Goal: Use online tool/utility: Utilize a website feature to perform a specific function

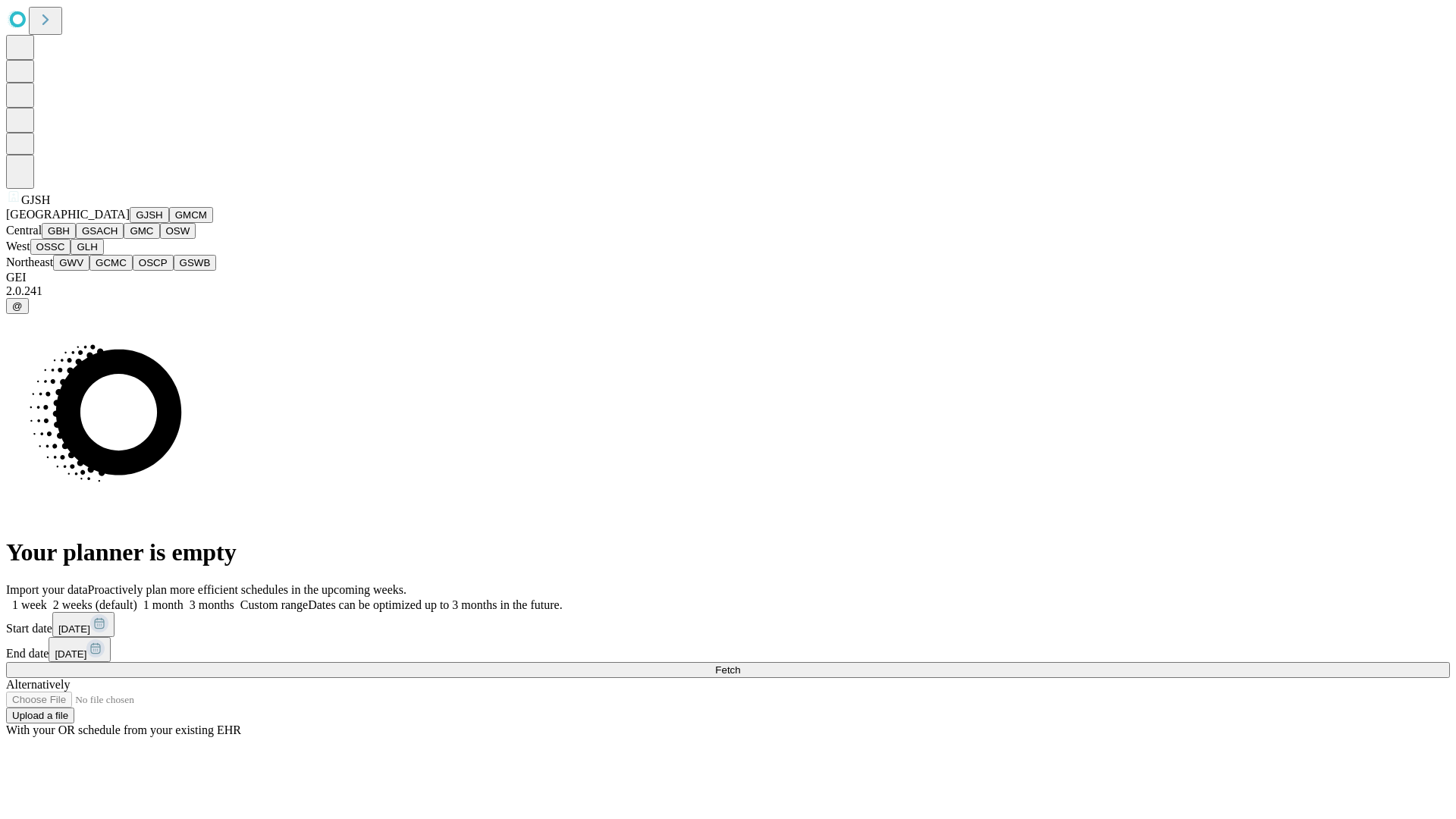
click at [130, 223] on button "GJSH" at bounding box center [149, 214] width 40 height 16
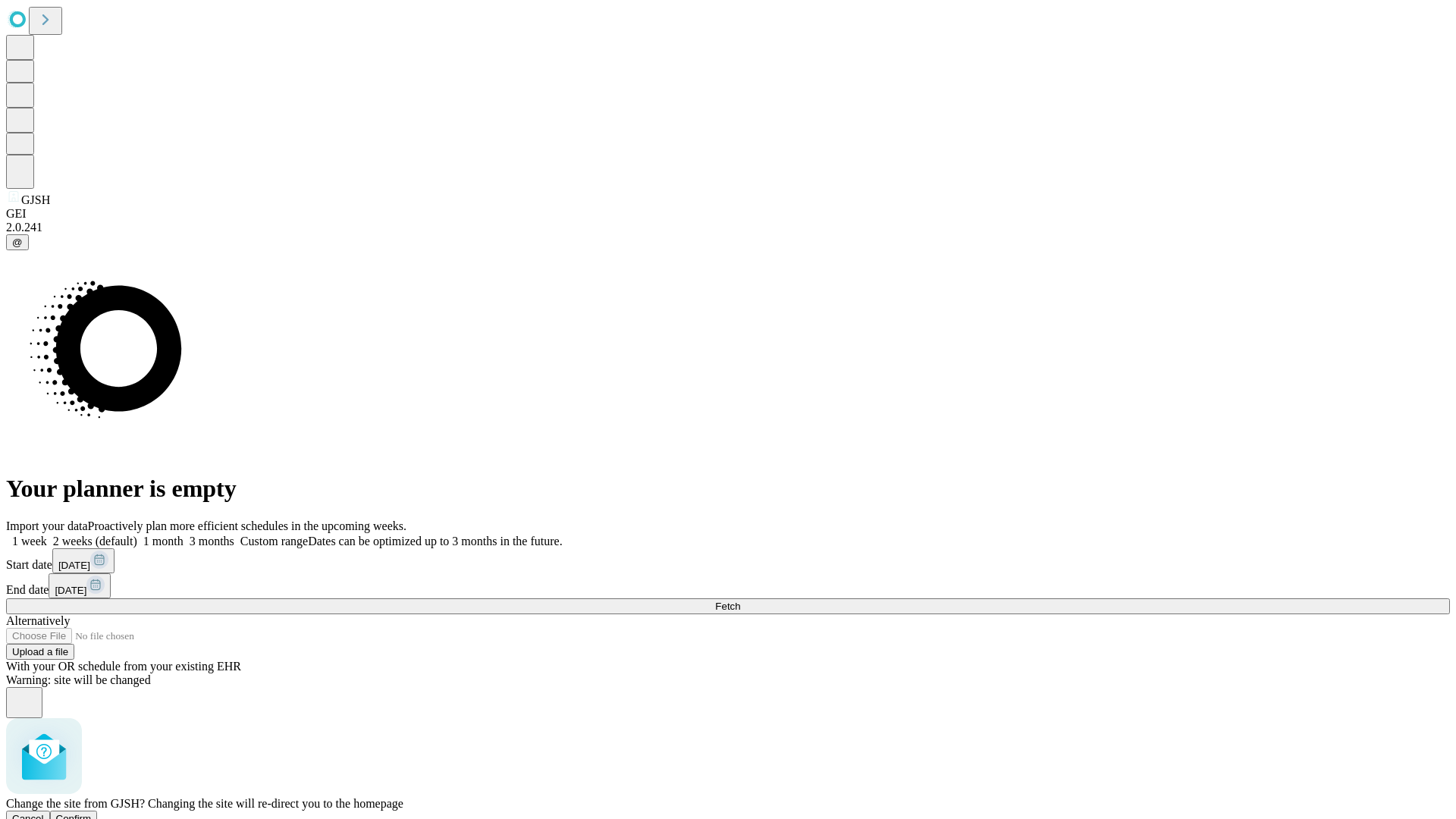
click at [92, 812] on span "Confirm" at bounding box center [73, 818] width 35 height 12
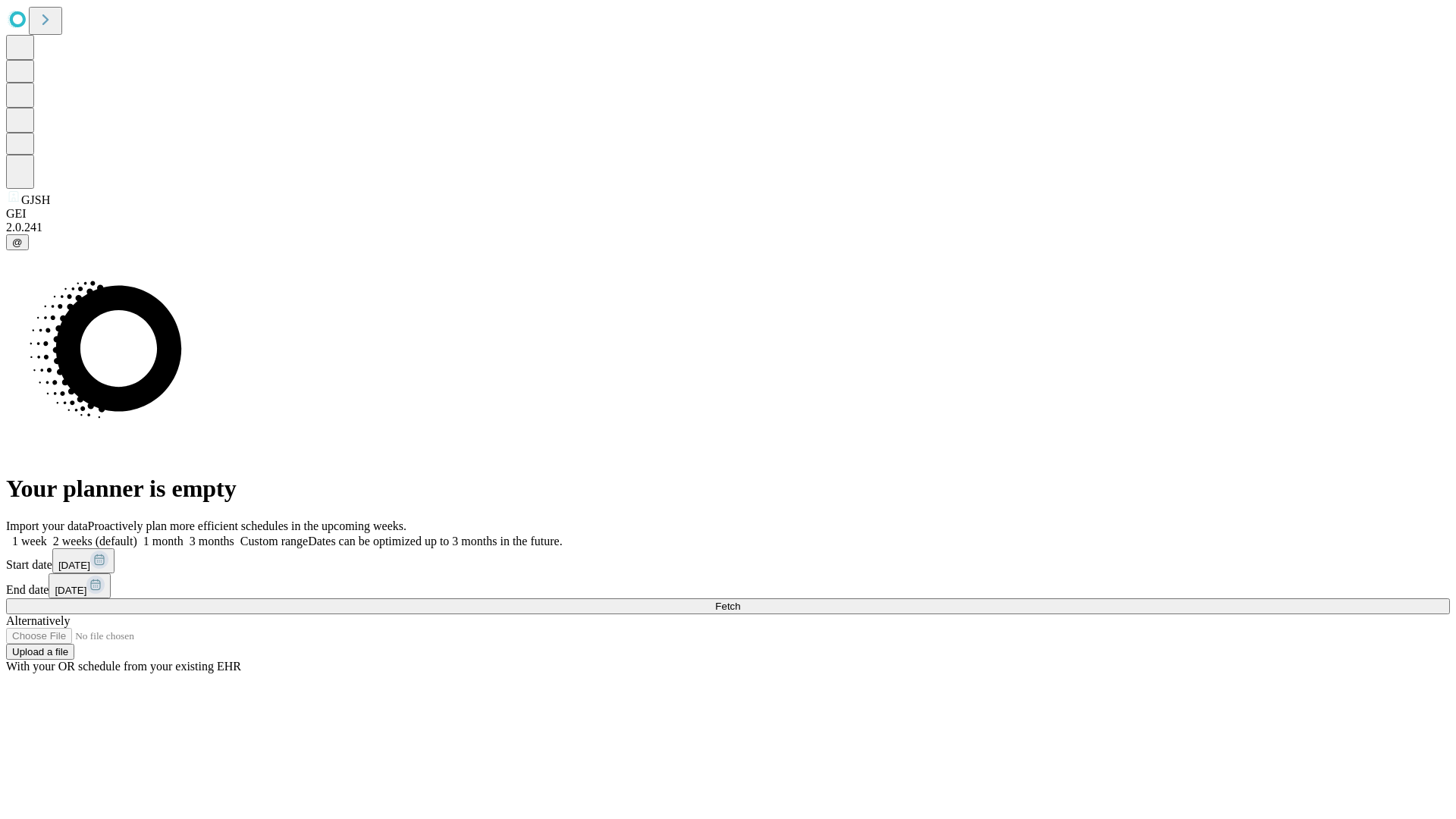
click at [47, 534] on label "1 week" at bounding box center [26, 541] width 41 height 13
click at [740, 600] on span "Fetch" at bounding box center [728, 606] width 25 height 12
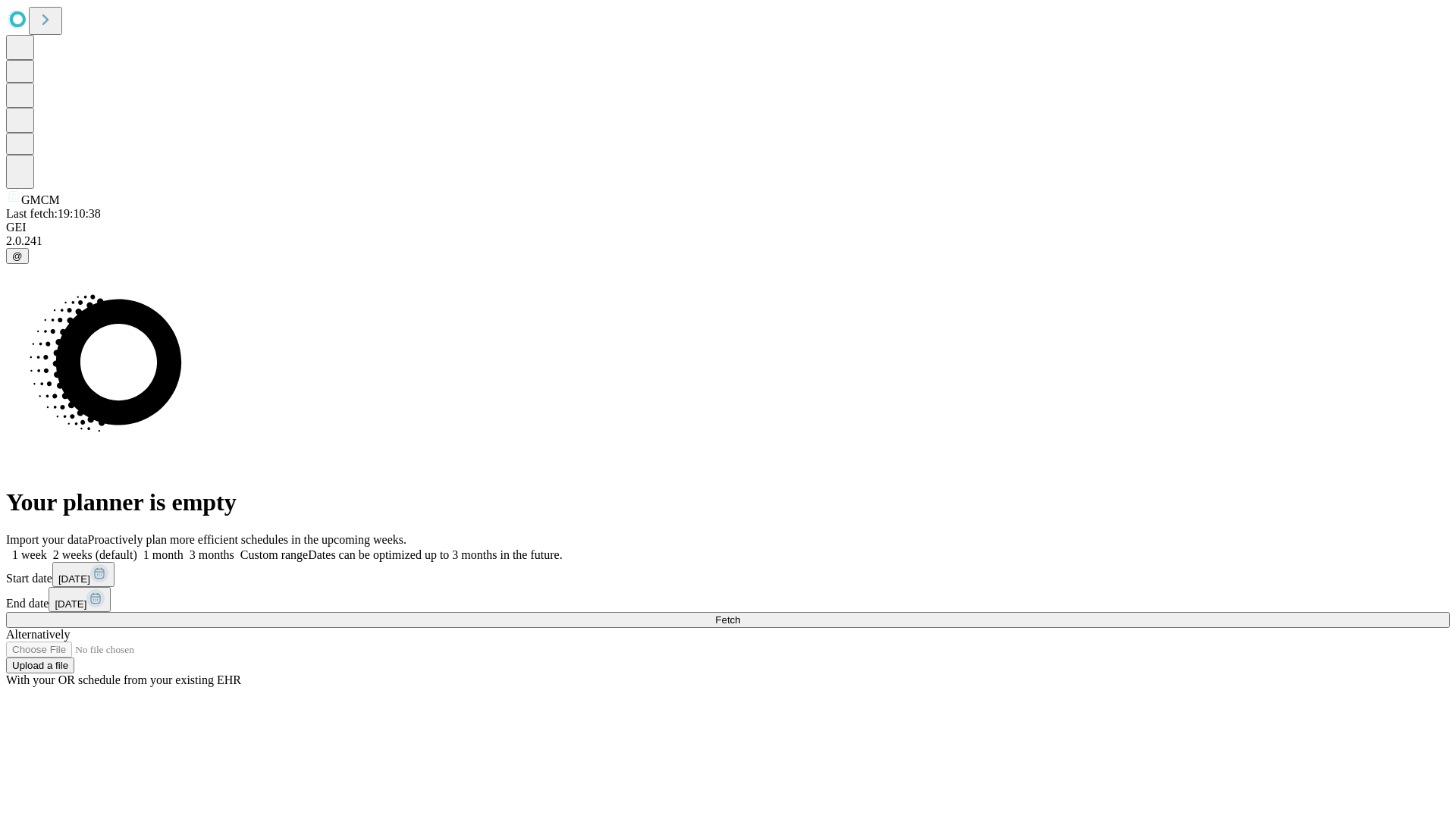
click at [47, 548] on label "1 week" at bounding box center [26, 555] width 41 height 13
click at [740, 614] on span "Fetch" at bounding box center [728, 620] width 25 height 12
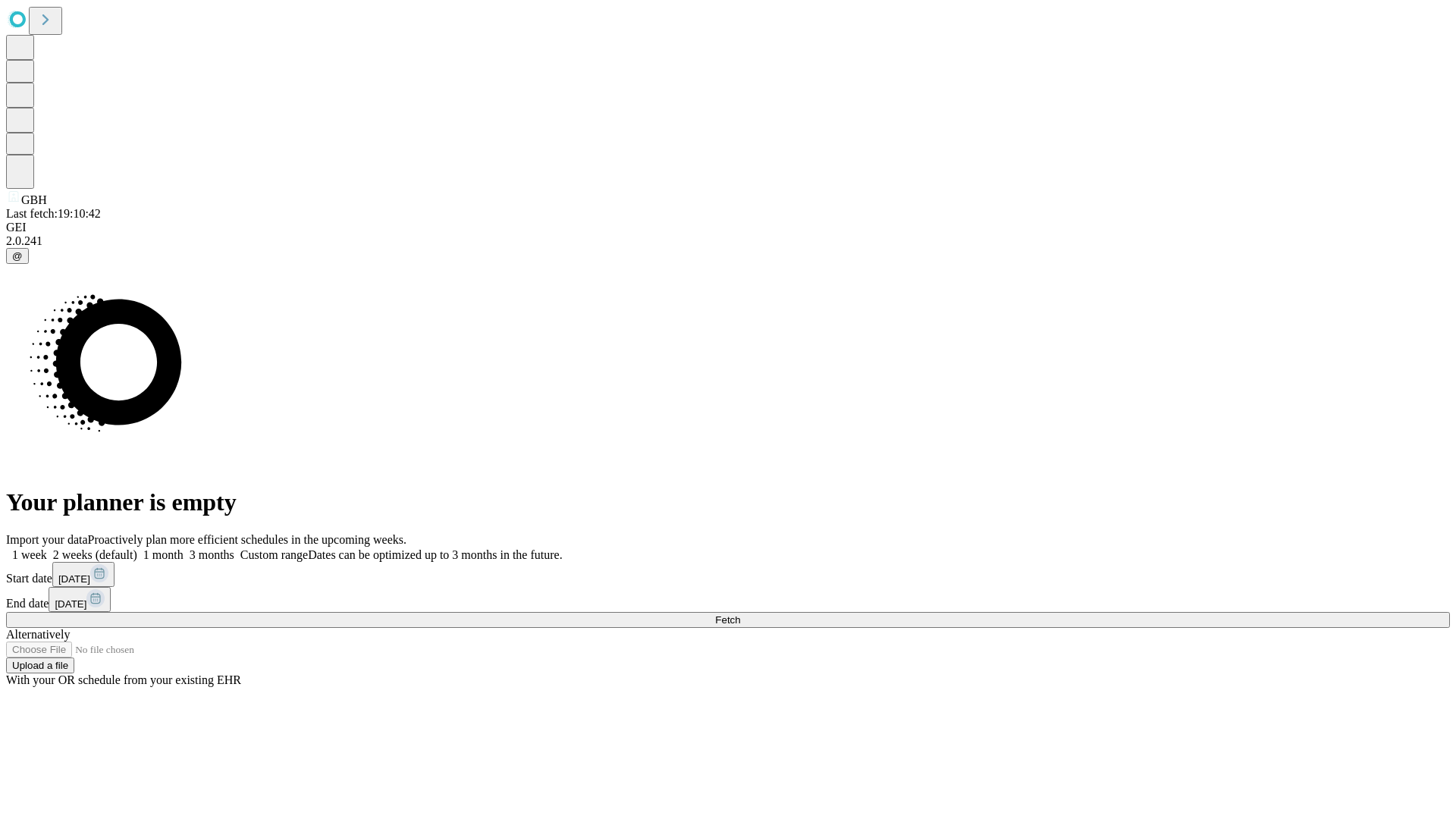
click at [47, 548] on label "1 week" at bounding box center [26, 555] width 41 height 13
click at [740, 614] on span "Fetch" at bounding box center [728, 620] width 25 height 12
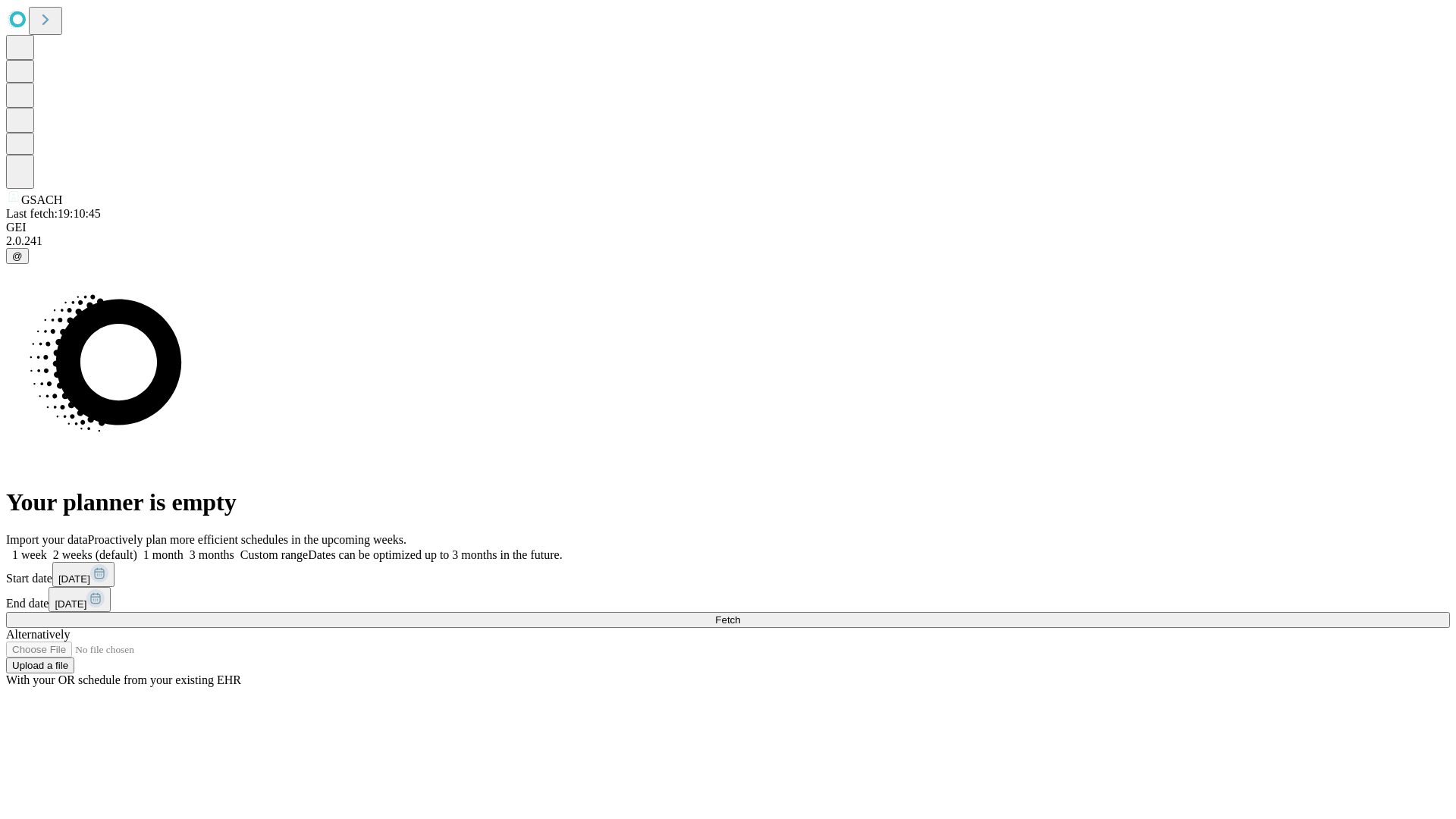
click at [740, 614] on span "Fetch" at bounding box center [728, 620] width 25 height 12
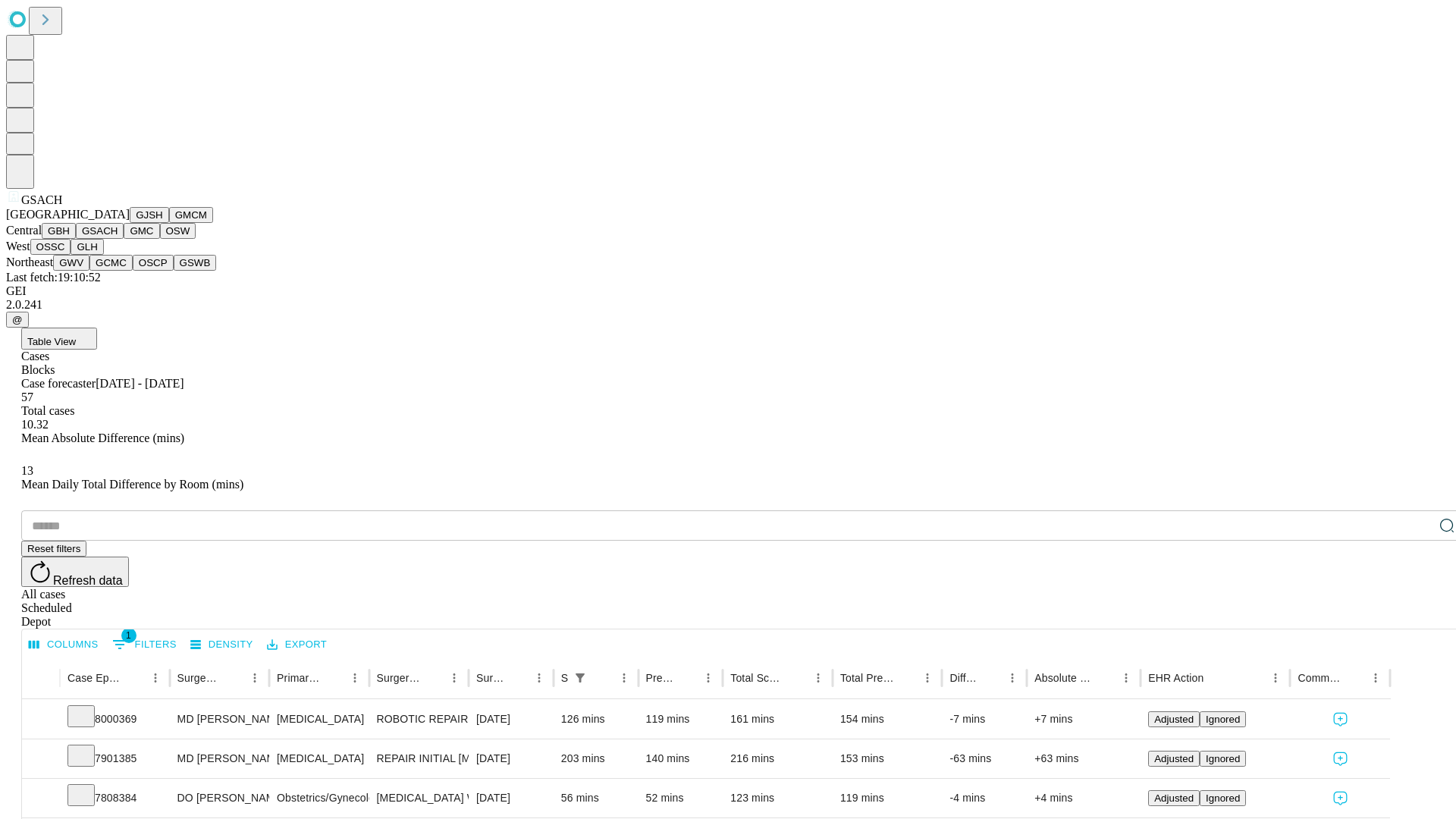
click at [124, 239] on button "GMC" at bounding box center [141, 230] width 35 height 16
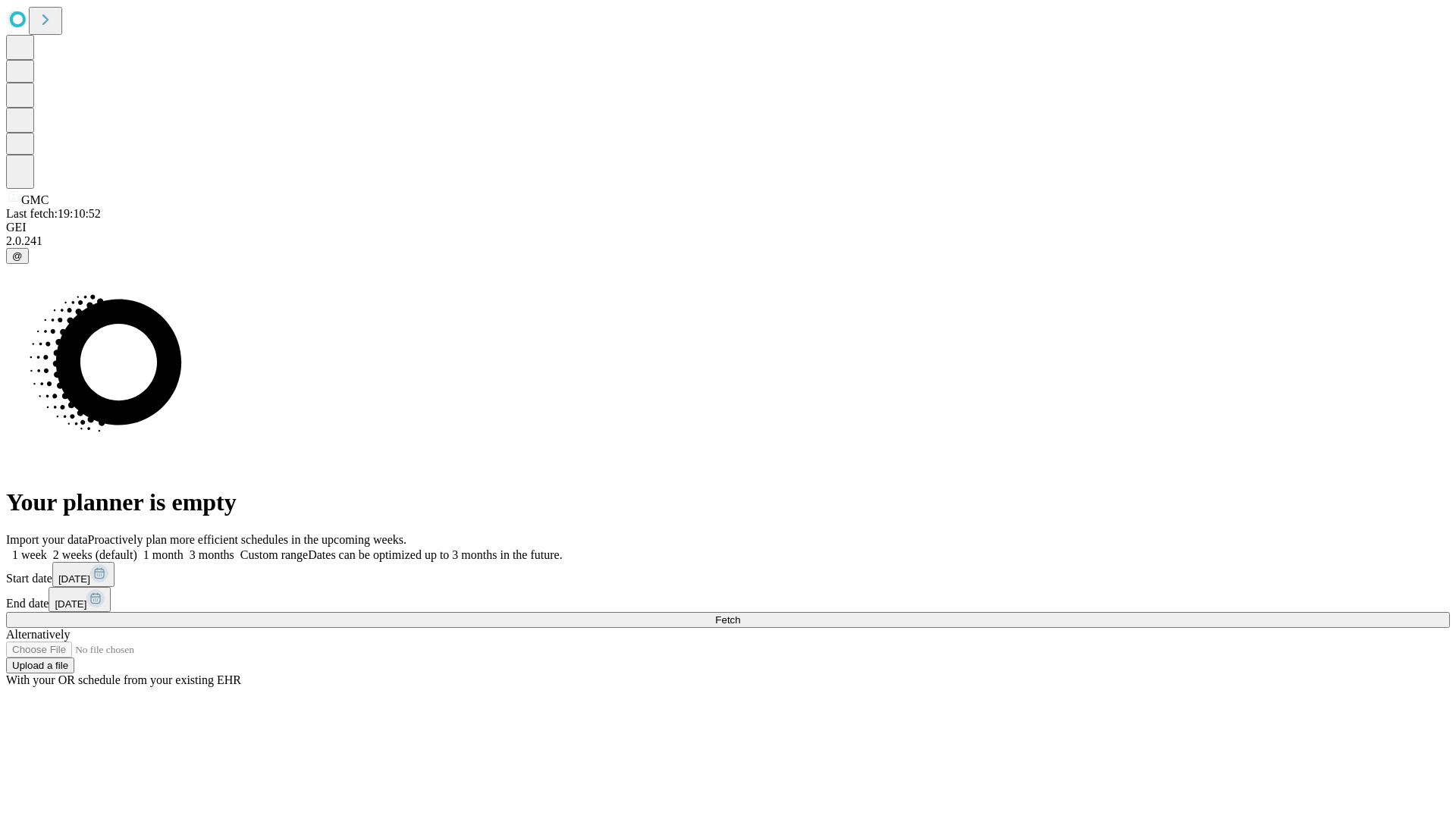
click at [47, 548] on label "1 week" at bounding box center [26, 555] width 41 height 13
click at [740, 614] on span "Fetch" at bounding box center [728, 620] width 25 height 12
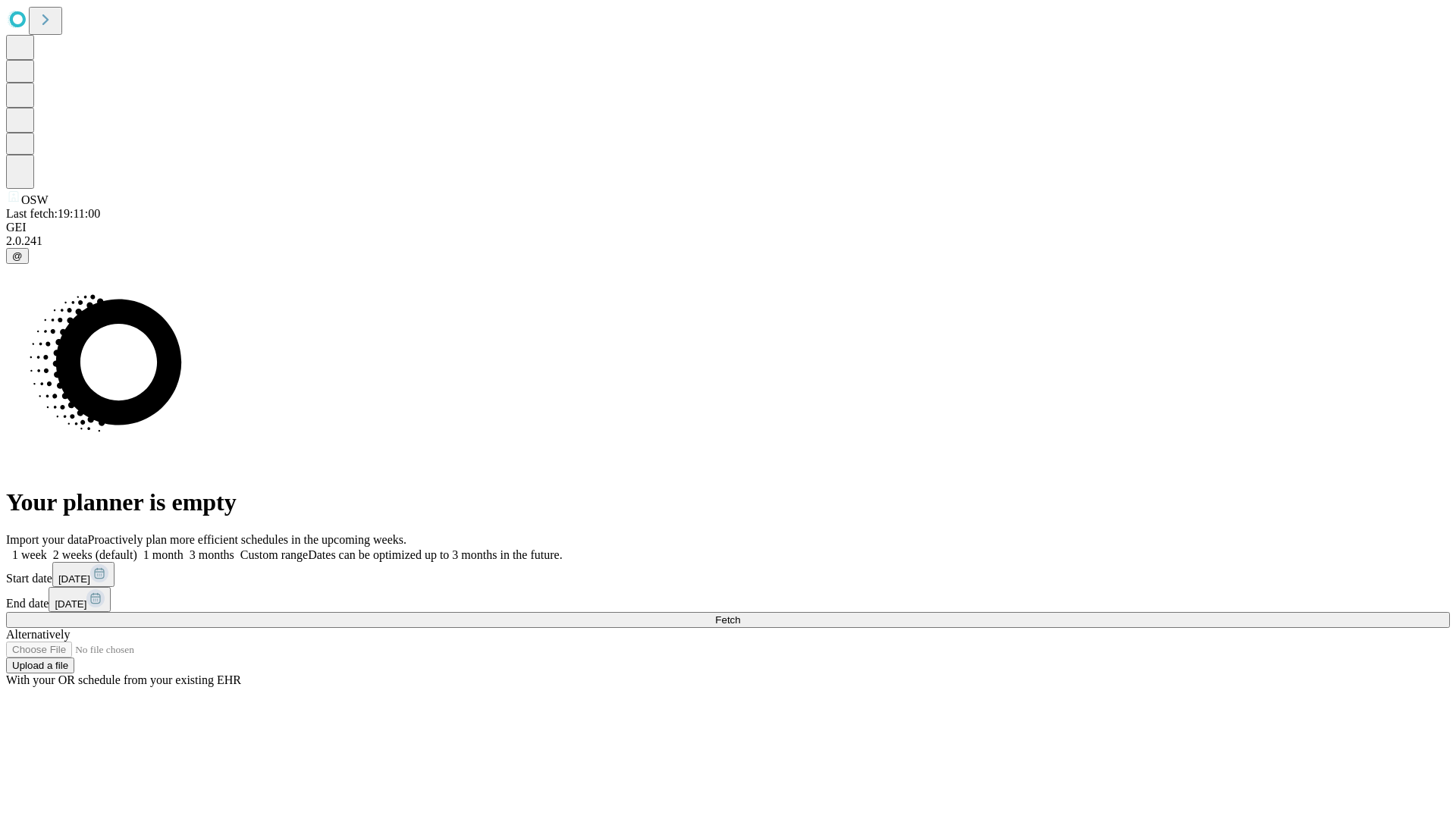
click at [47, 548] on label "1 week" at bounding box center [26, 555] width 41 height 13
click at [740, 614] on span "Fetch" at bounding box center [728, 620] width 25 height 12
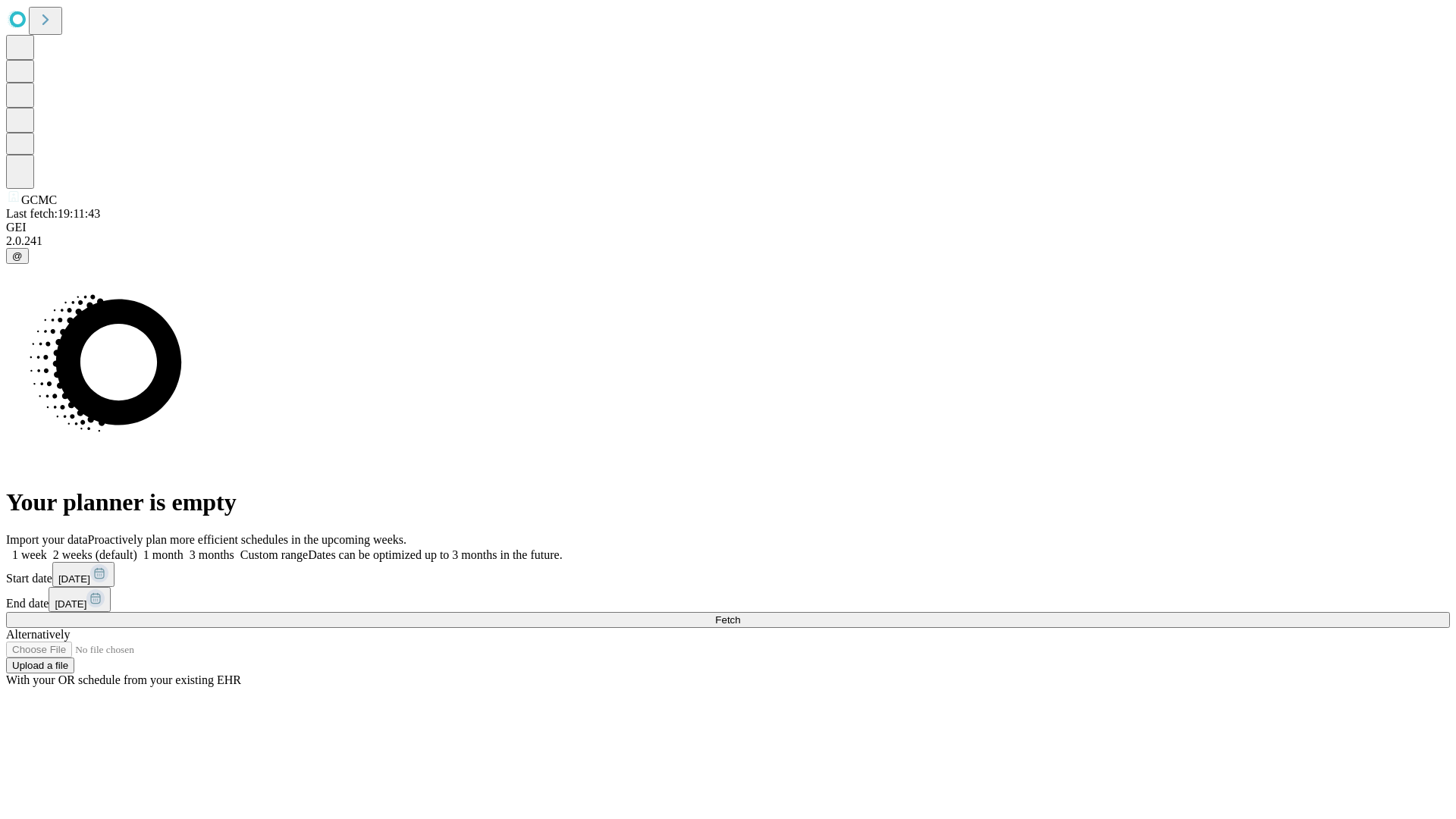
click at [47, 548] on label "1 week" at bounding box center [26, 555] width 41 height 13
click at [740, 614] on span "Fetch" at bounding box center [728, 620] width 25 height 12
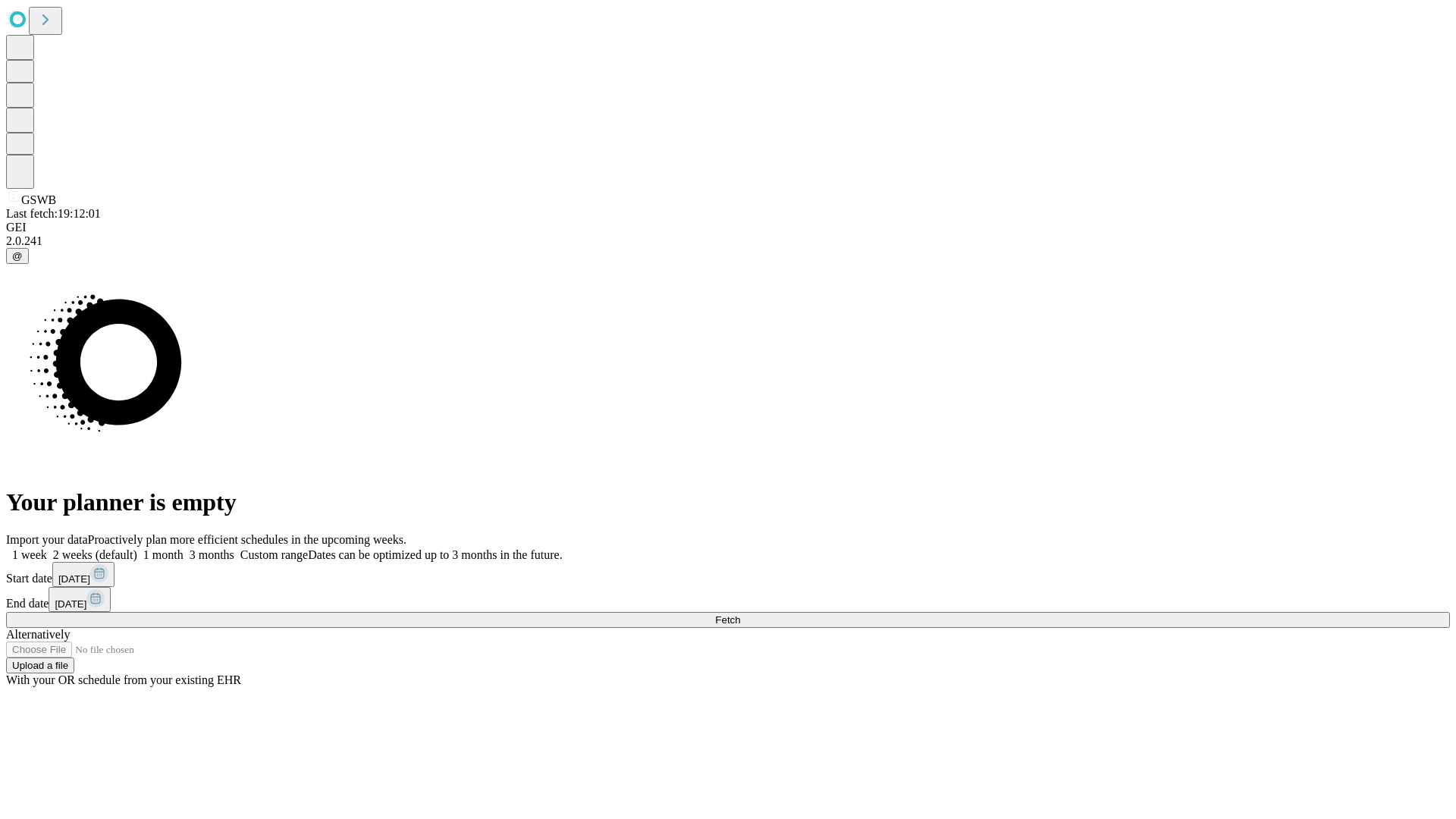
click at [47, 548] on label "1 week" at bounding box center [26, 555] width 41 height 13
click at [740, 614] on span "Fetch" at bounding box center [728, 620] width 25 height 12
